Goal: Find specific page/section: Find specific page/section

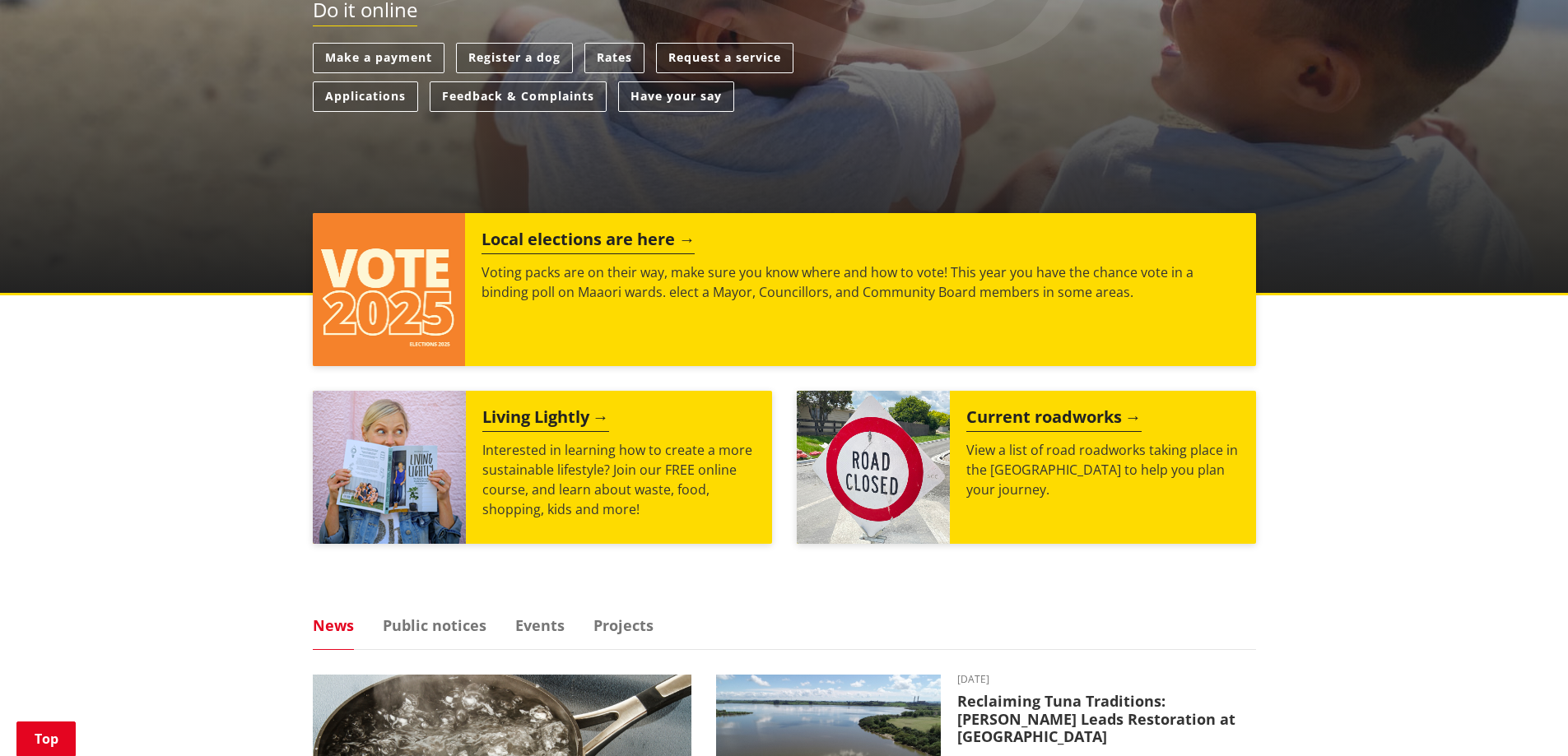
scroll to position [165, 0]
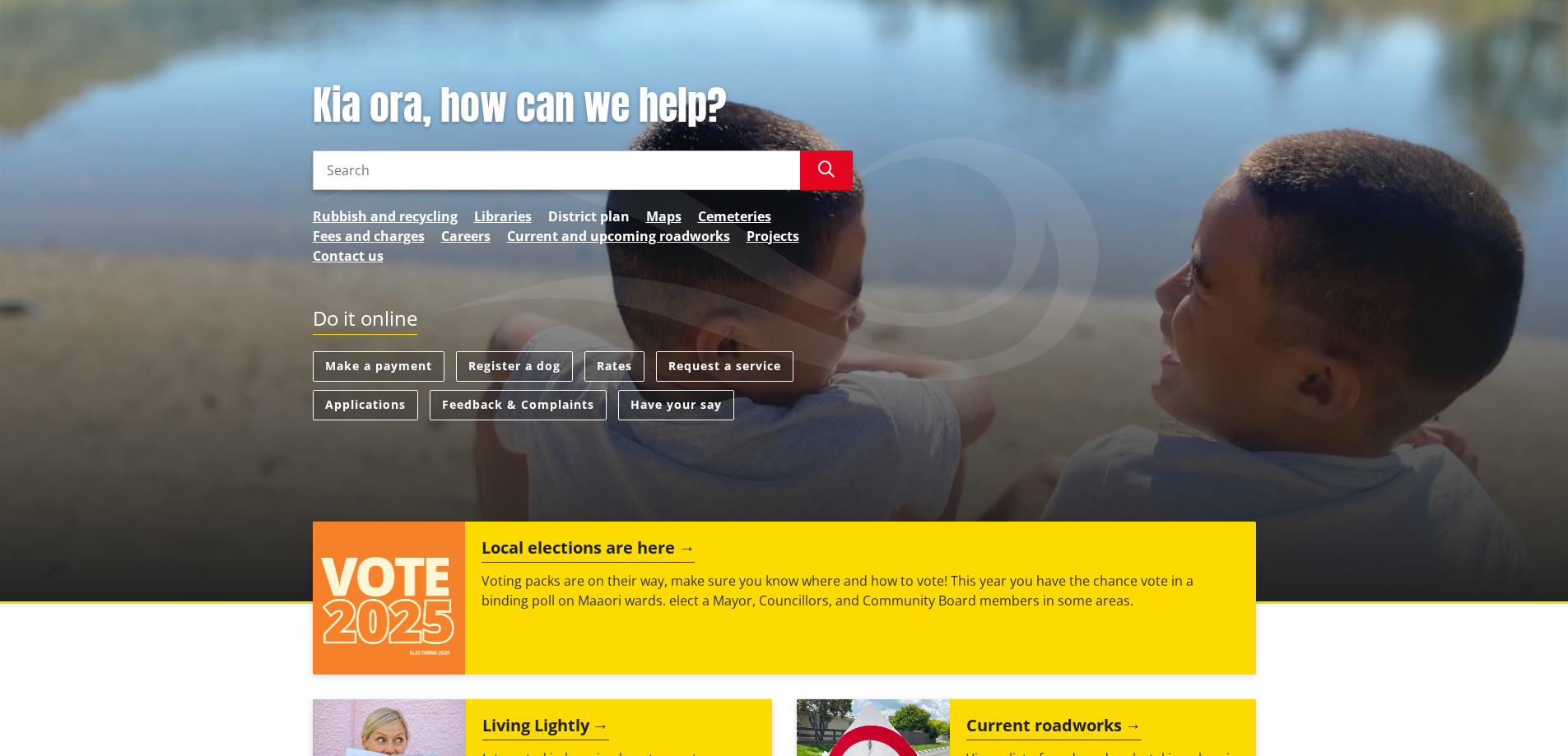
click at [600, 217] on link "District plan" at bounding box center [588, 216] width 82 height 20
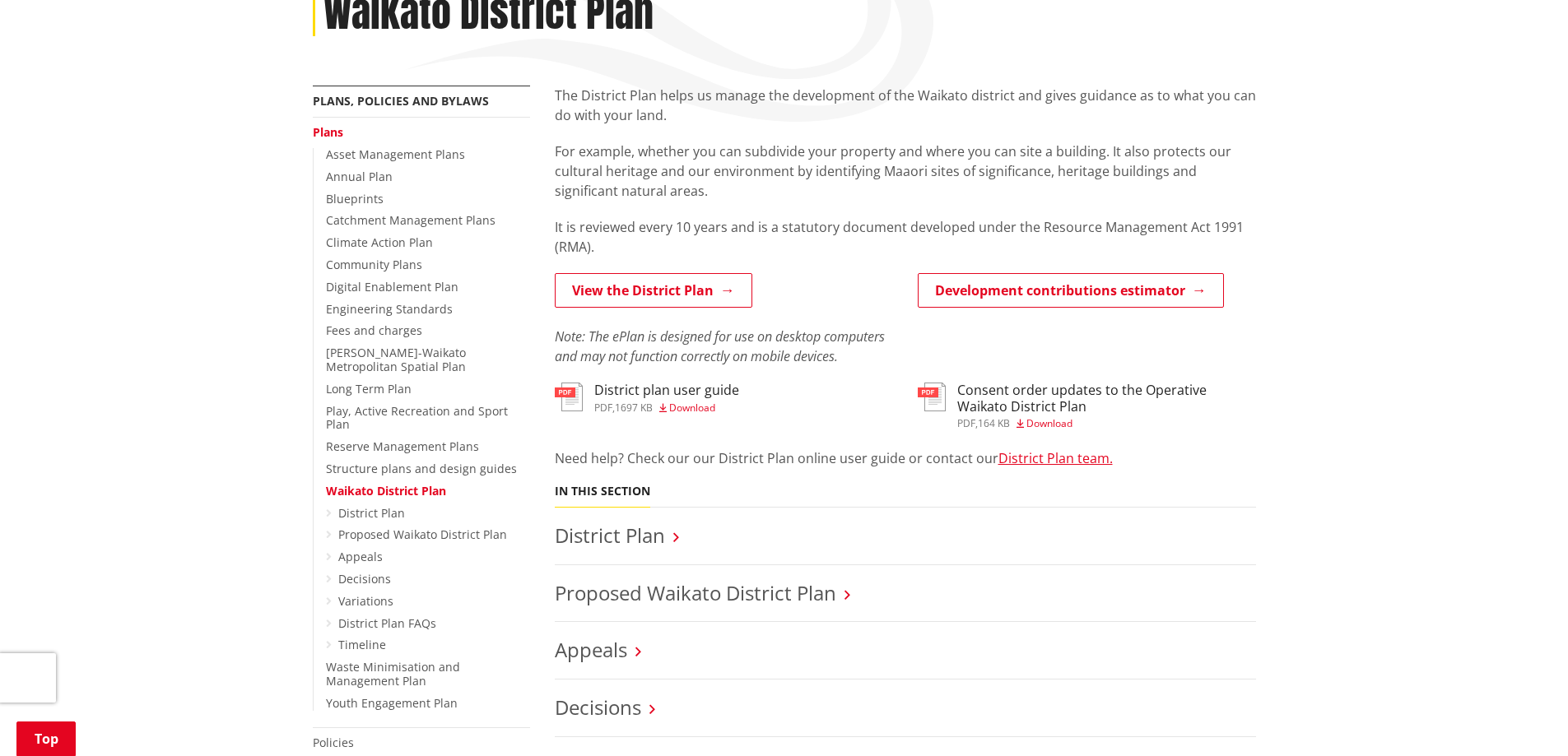
scroll to position [165, 0]
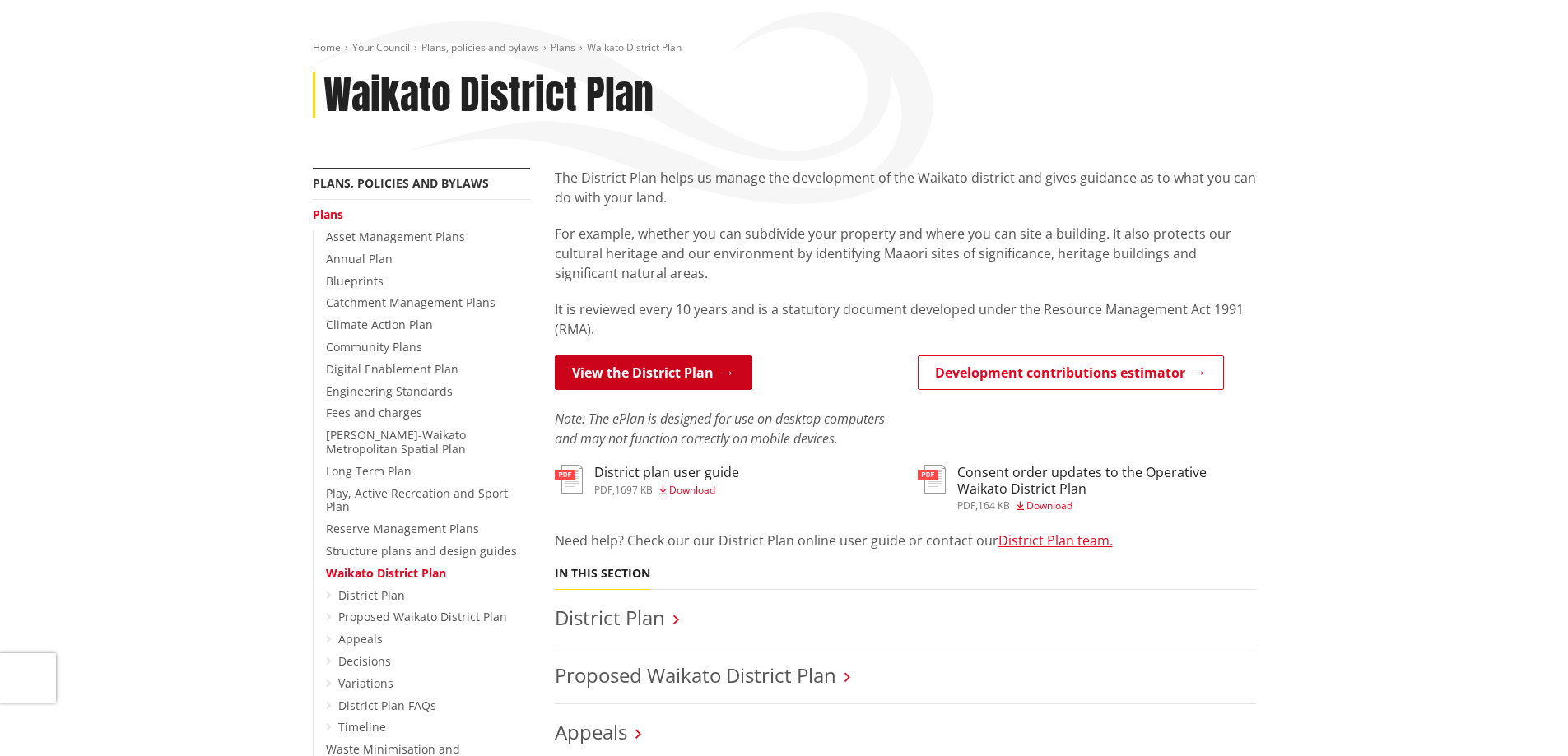
click at [725, 376] on link "View the District Plan" at bounding box center [653, 372] width 197 height 34
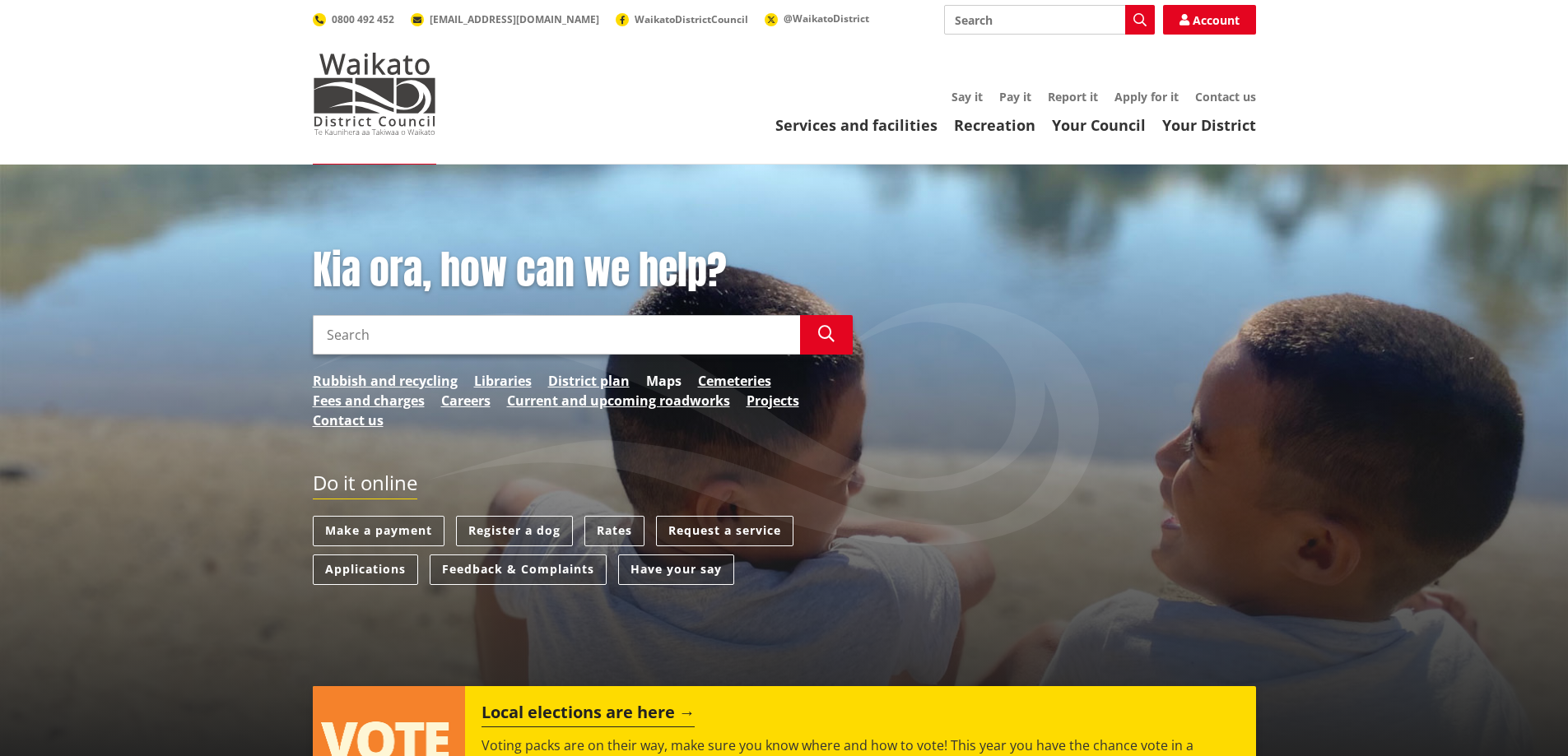
click at [651, 381] on link "Maps" at bounding box center [663, 381] width 35 height 20
